Goal: Check status: Check status

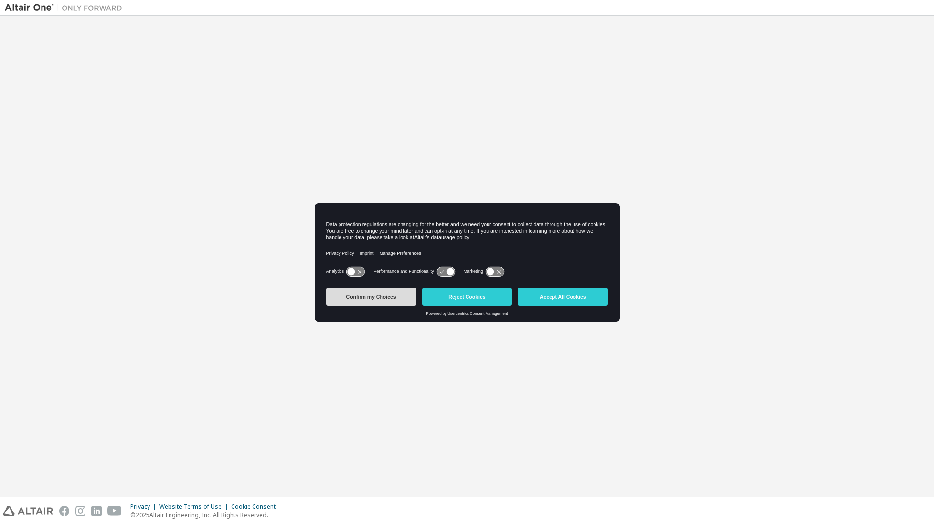
click at [390, 298] on button "Confirm my Choices" at bounding box center [371, 297] width 90 height 18
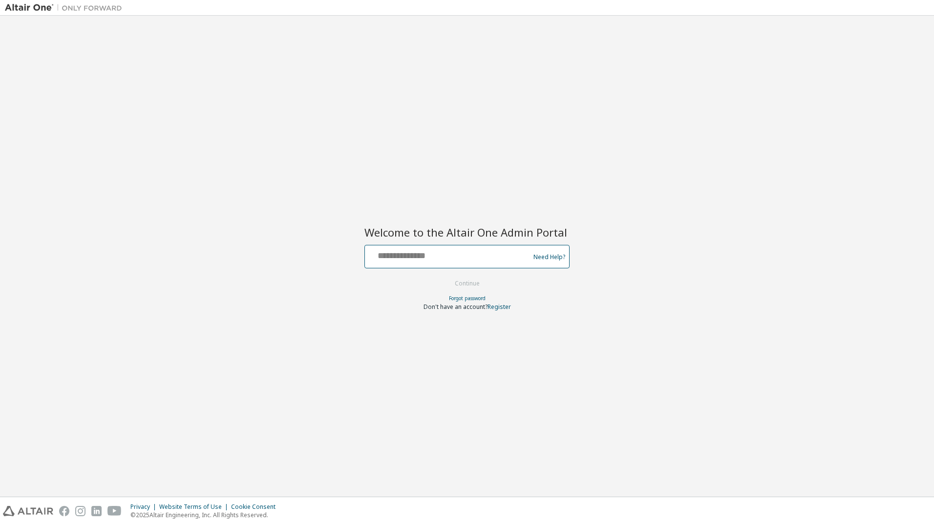
click at [460, 259] on input "text" at bounding box center [449, 254] width 160 height 14
type input "**********"
click at [457, 282] on button "Continue" at bounding box center [467, 283] width 45 height 15
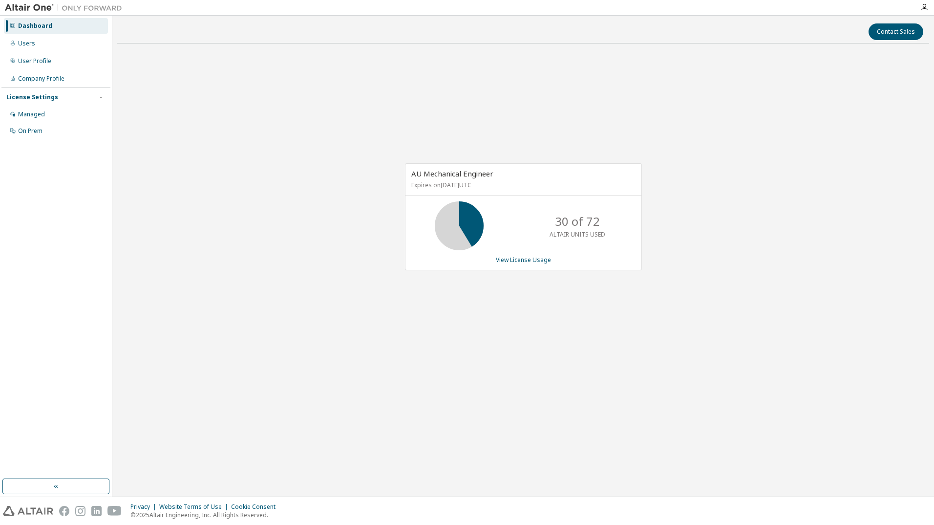
click at [532, 255] on div "AU Mechanical Engineer Expires on July 25, 2026 UTC 30 of 72 ALTAIR UNITS USED …" at bounding box center [523, 216] width 237 height 107
click at [524, 263] on link "View License Usage" at bounding box center [523, 259] width 55 height 8
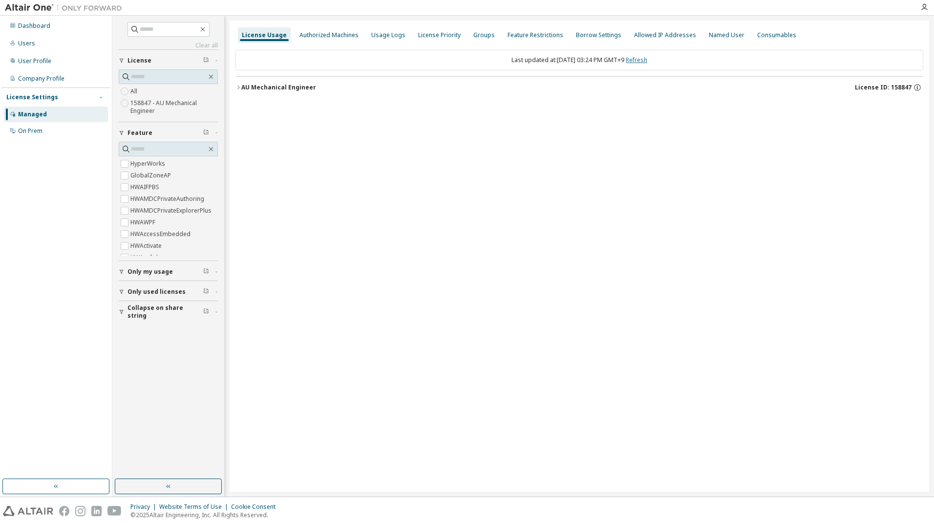
click at [646, 63] on link "Refresh" at bounding box center [636, 60] width 21 height 8
click at [296, 84] on div "AU Mechanical Engineer" at bounding box center [278, 88] width 75 height 8
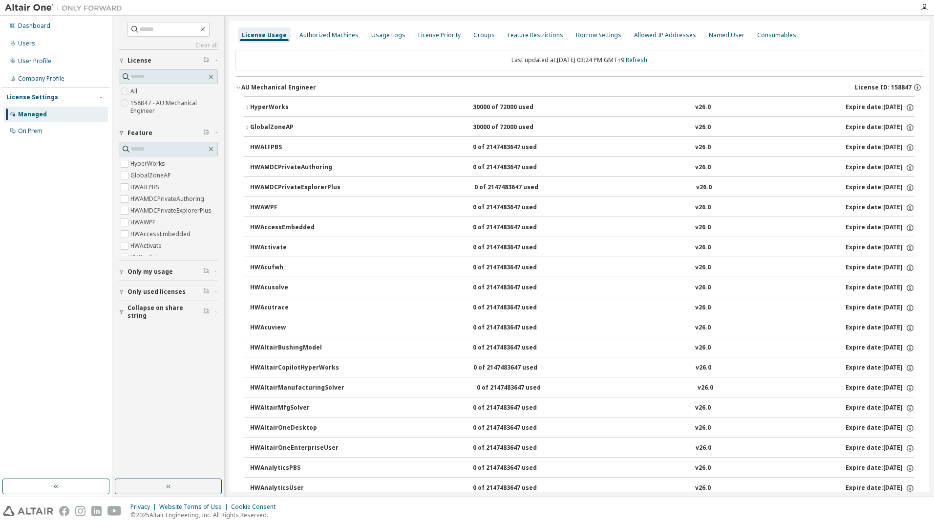
click at [298, 106] on div "HyperWorks" at bounding box center [294, 107] width 88 height 9
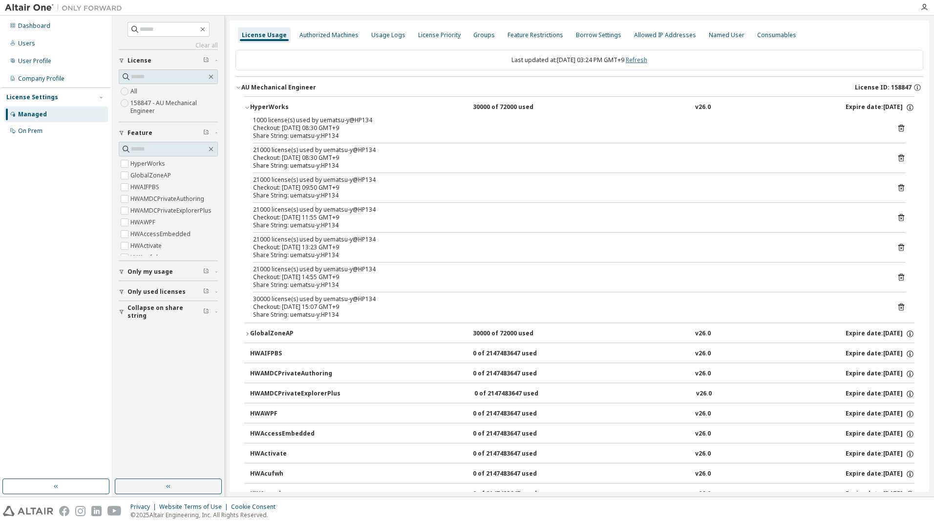
click at [646, 61] on link "Refresh" at bounding box center [636, 60] width 21 height 8
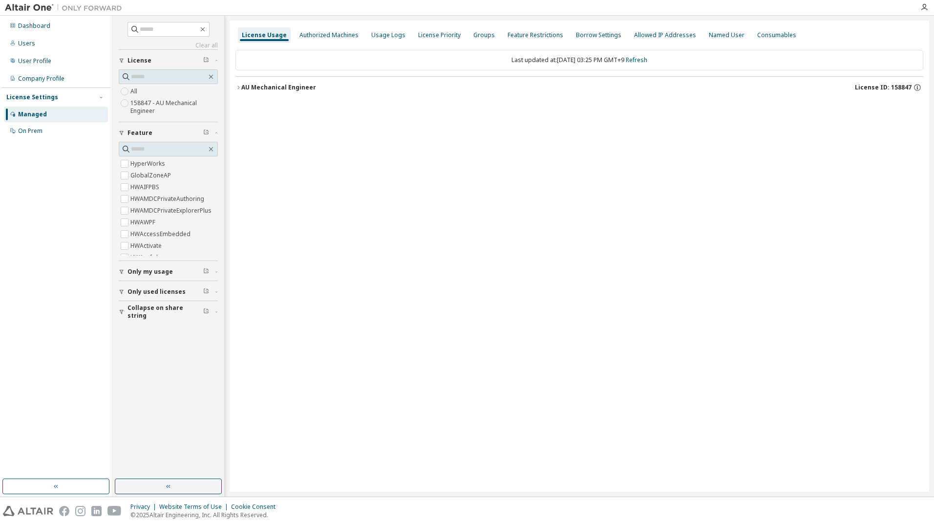
click at [309, 88] on div "AU Mechanical Engineer" at bounding box center [278, 88] width 75 height 8
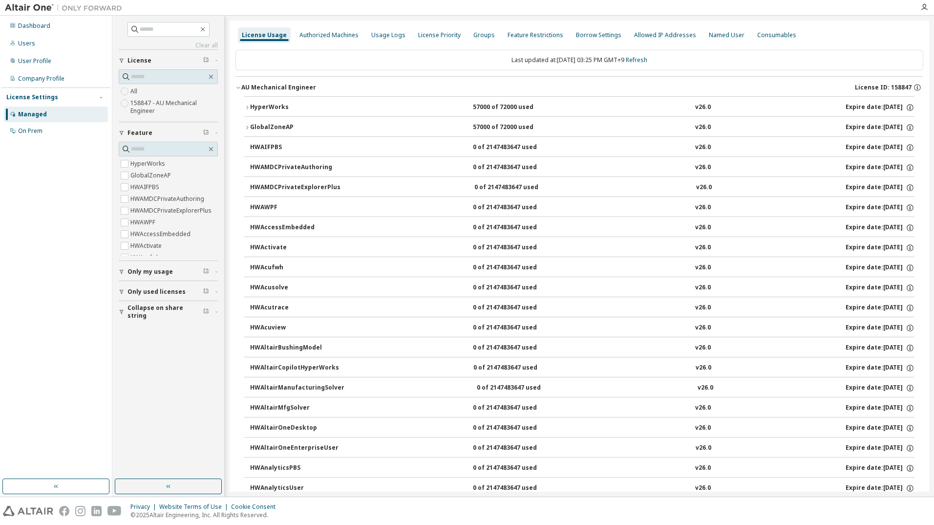
click at [283, 105] on div "HyperWorks" at bounding box center [294, 107] width 88 height 9
